Goal: Task Accomplishment & Management: Use online tool/utility

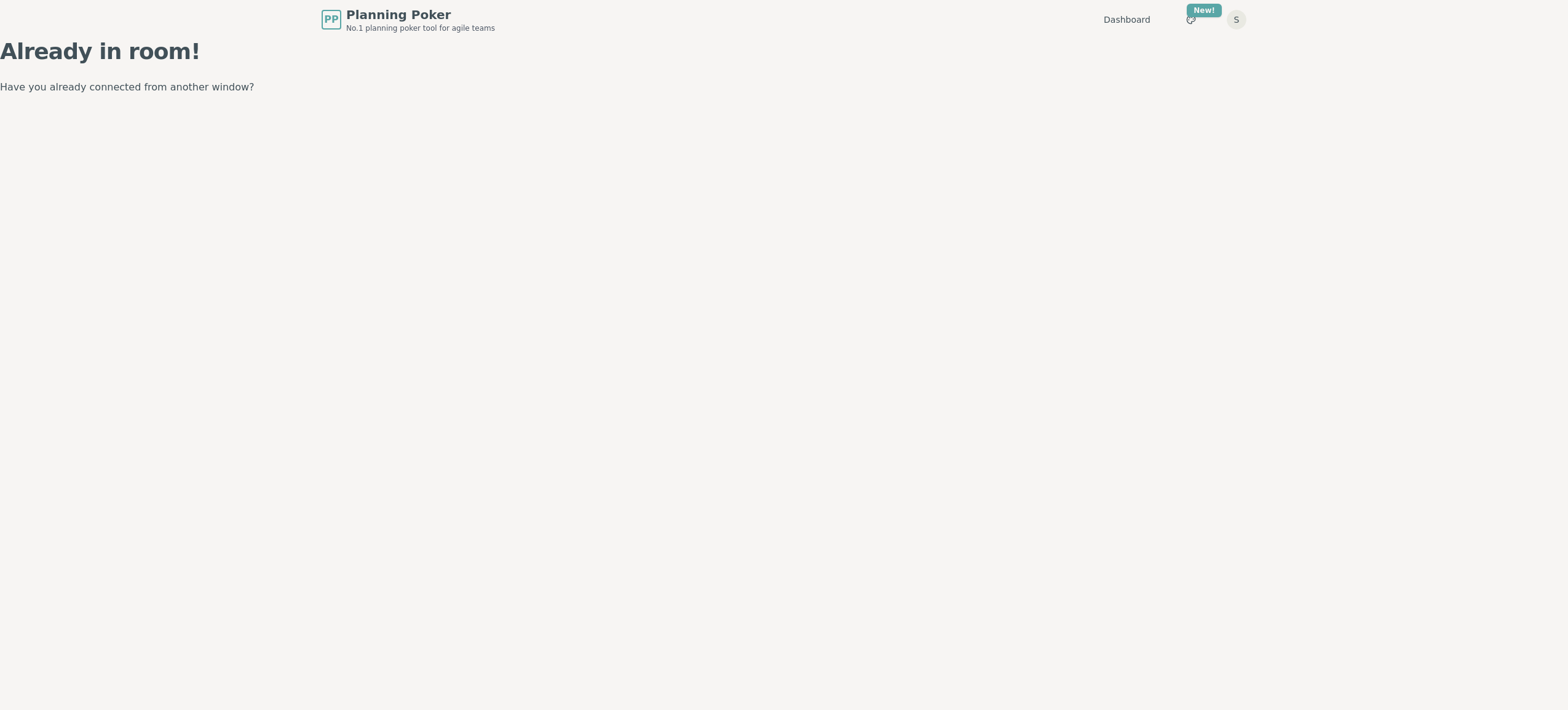
drag, startPoint x: 808, startPoint y: 71, endPoint x: 795, endPoint y: 75, distance: 13.6
click at [807, 71] on div "Already in room! Have you already connected from another window?" at bounding box center [784, 67] width 1568 height 56
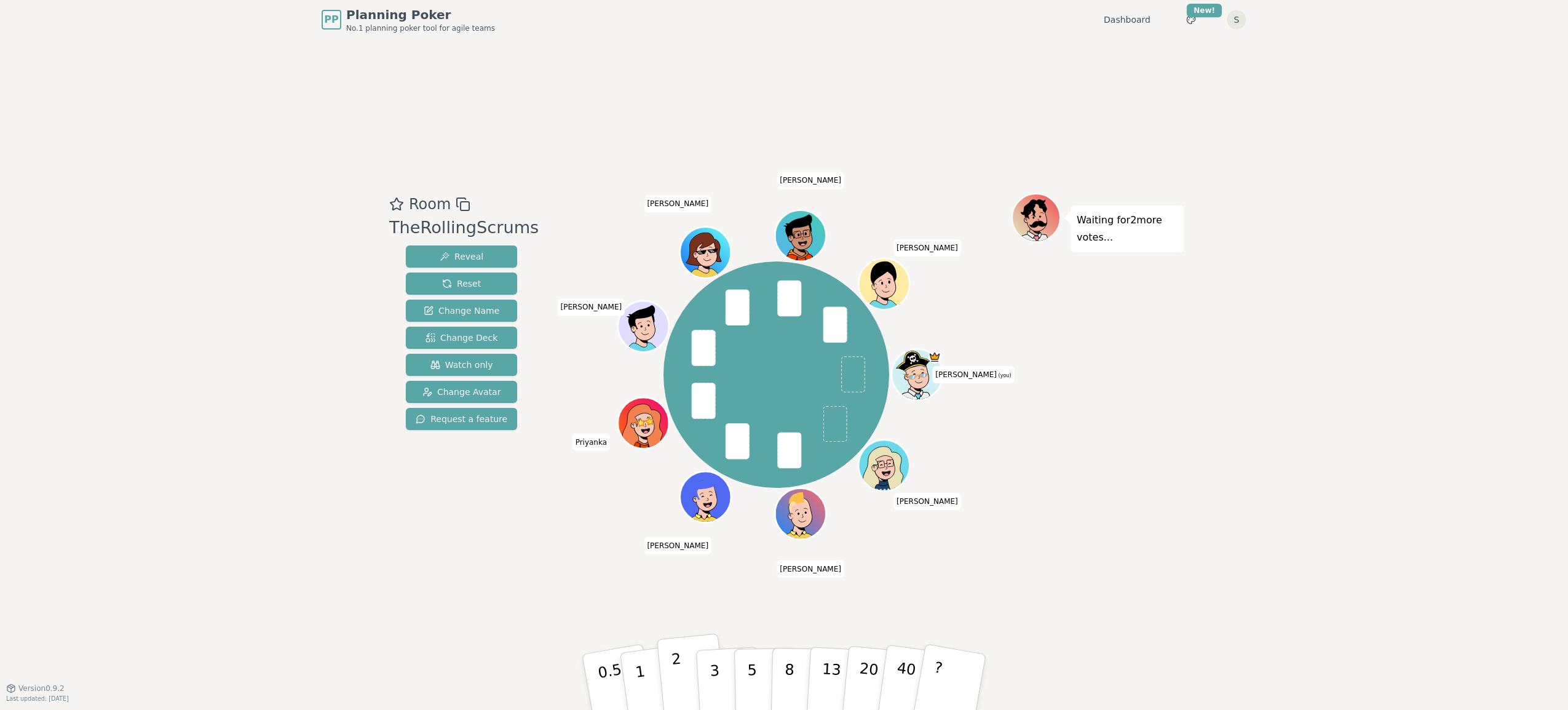
click at [683, 681] on button "2" at bounding box center [691, 682] width 70 height 97
click at [704, 685] on button "3" at bounding box center [729, 682] width 67 height 96
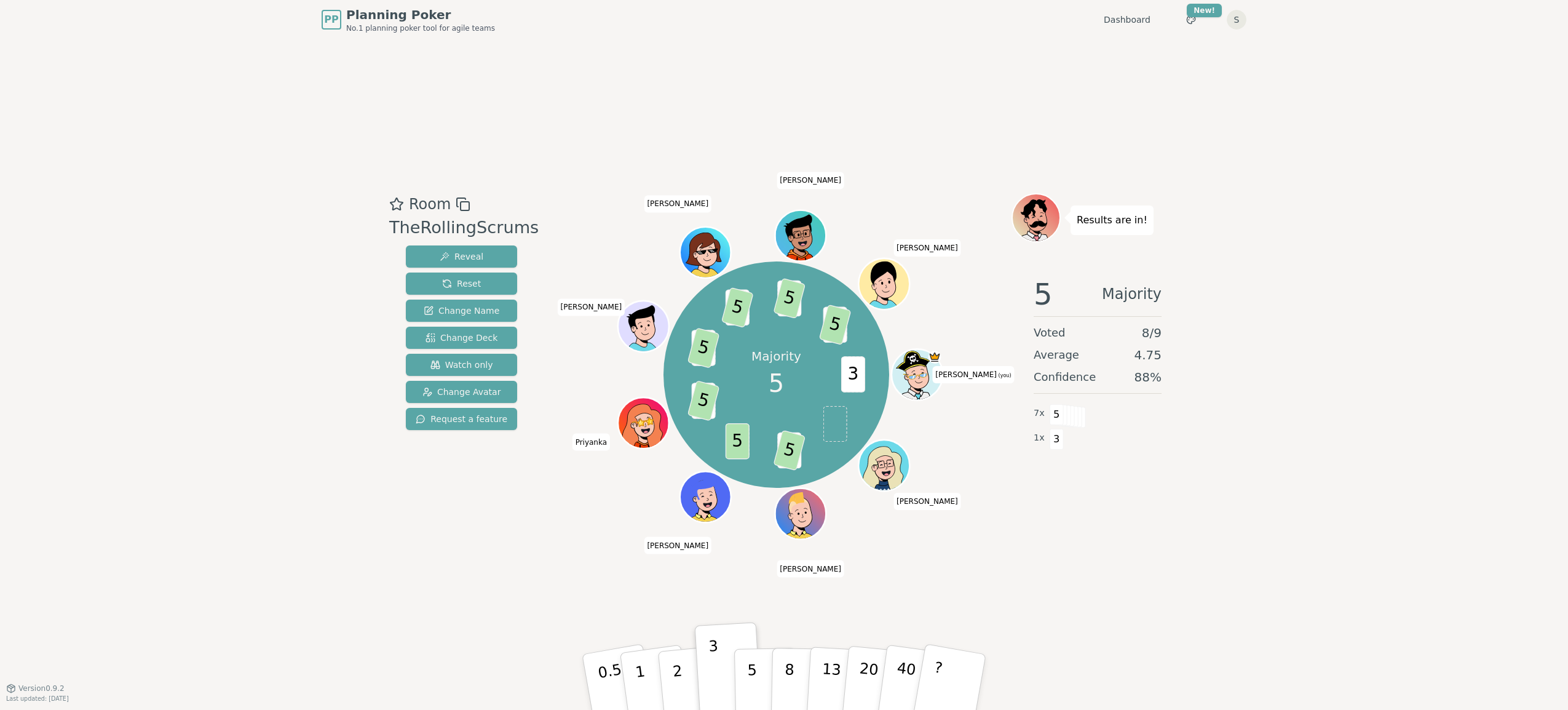
click at [53, 557] on div "PP Planning Poker No.1 planning poker tool for agile teams Dashboard Toggle the…" at bounding box center [784, 355] width 1568 height 710
click at [746, 688] on button "5" at bounding box center [765, 681] width 63 height 93
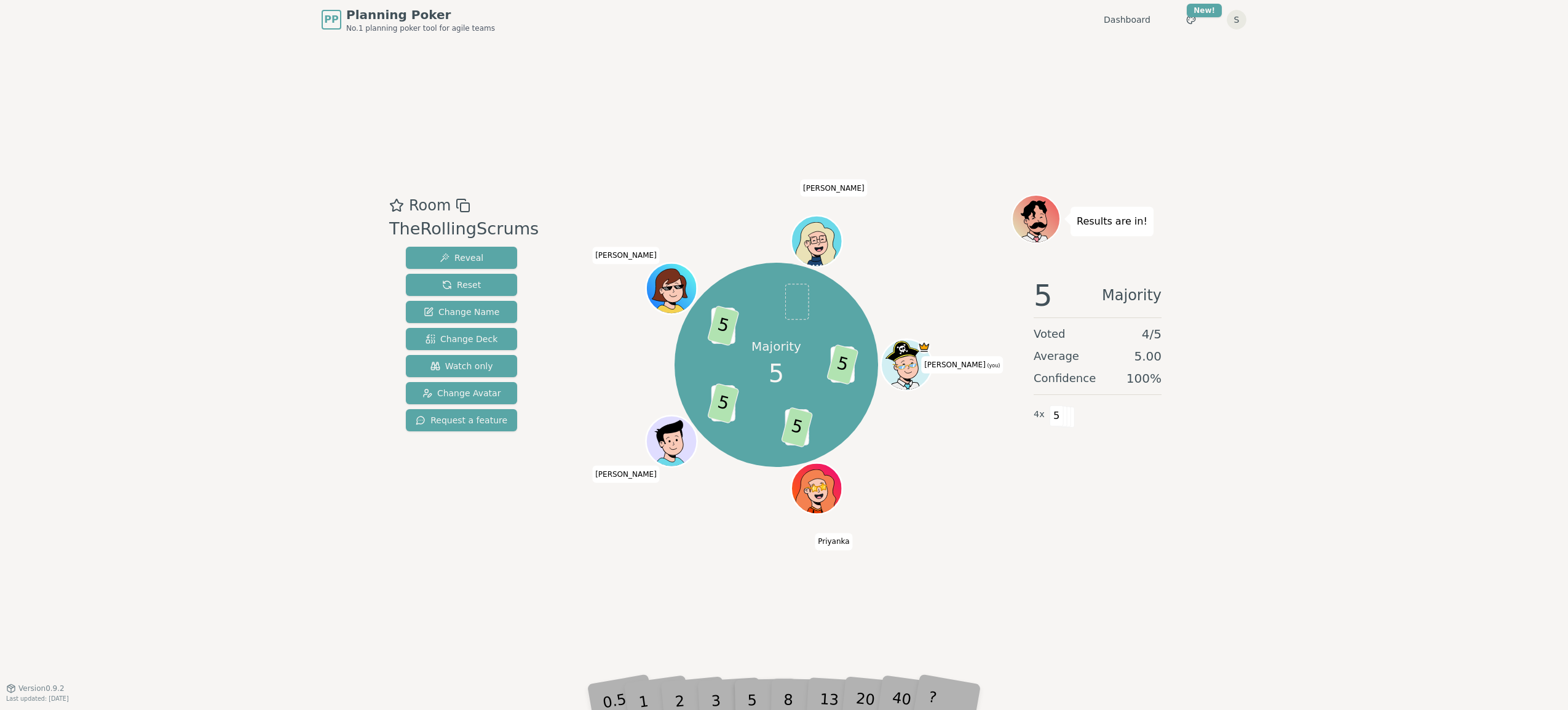
click at [987, 660] on div "Room TheRollingScrums Reveal Reset Change Name Change Deck Watch only Change Av…" at bounding box center [784, 364] width 800 height 649
